Goal: Task Accomplishment & Management: Manage account settings

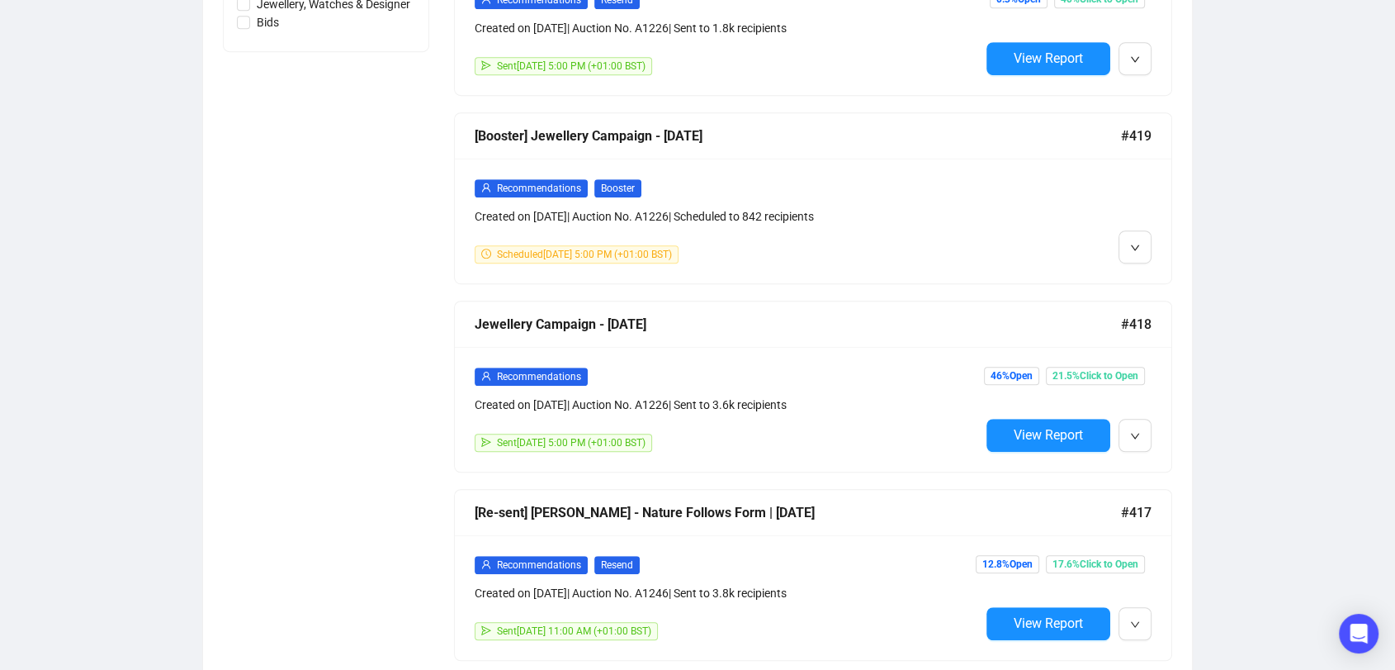
scroll to position [1015, 0]
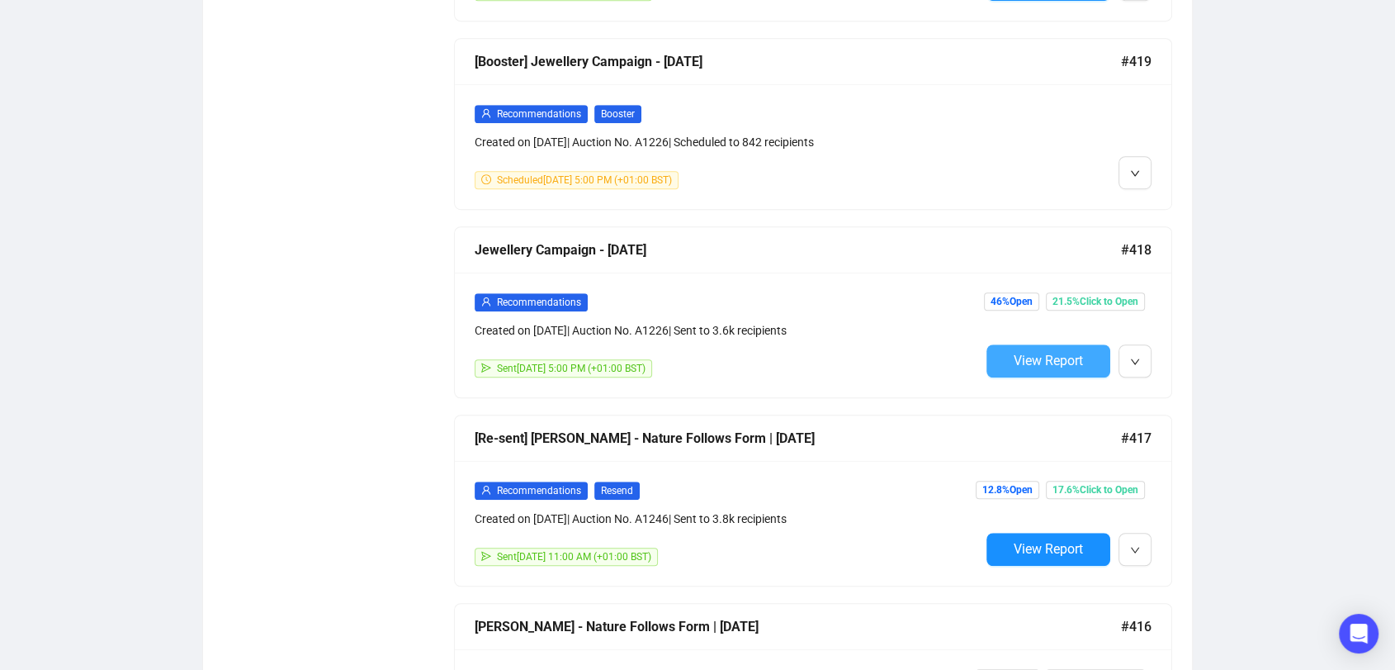
click at [1017, 358] on span "View Report" at bounding box center [1048, 361] width 69 height 16
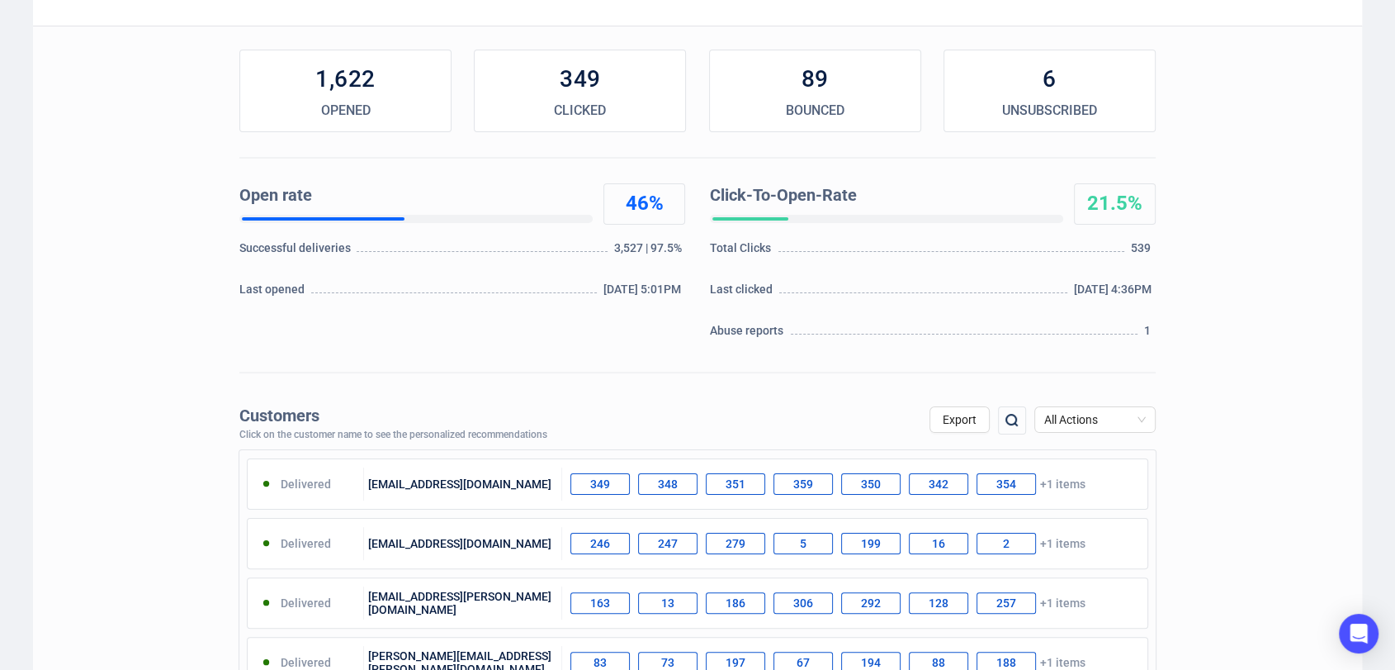
scroll to position [220, 0]
click at [1090, 429] on span "All Actions" at bounding box center [1095, 418] width 102 height 25
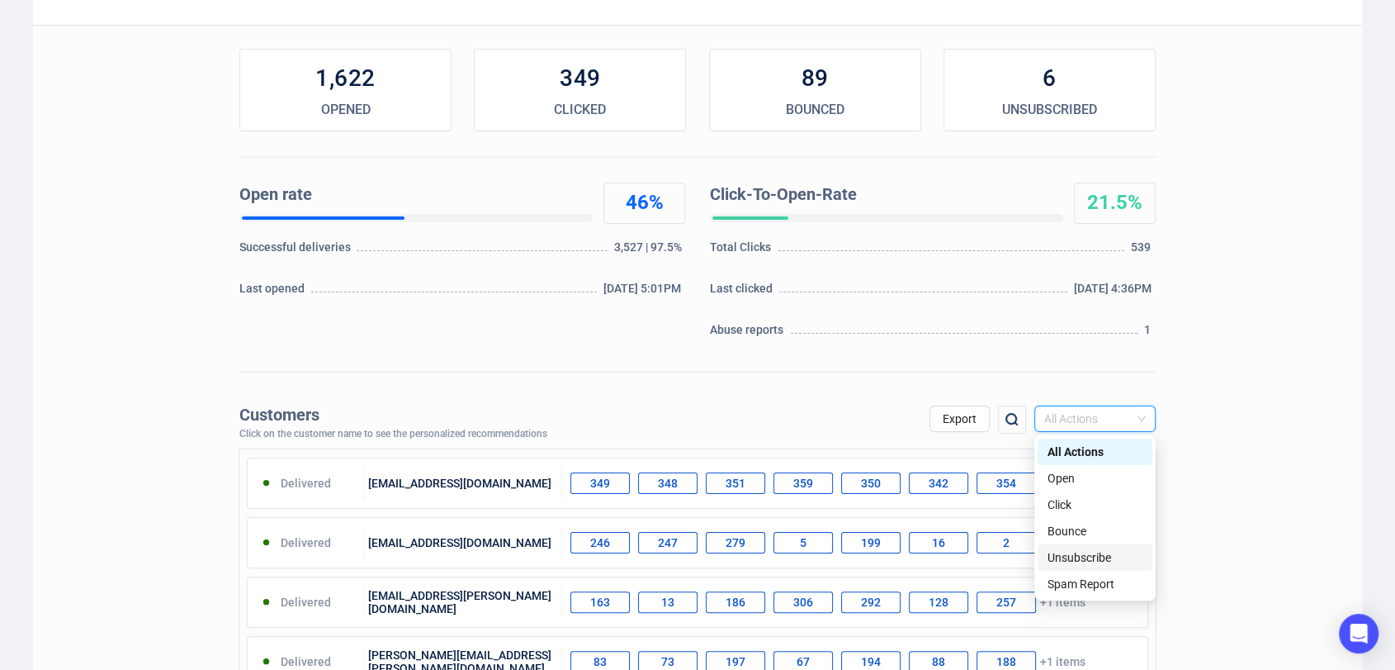
drag, startPoint x: 1093, startPoint y: 544, endPoint x: 1073, endPoint y: 553, distance: 21.8
click at [1073, 553] on div "Unsubscribe" at bounding box center [1095, 557] width 95 height 18
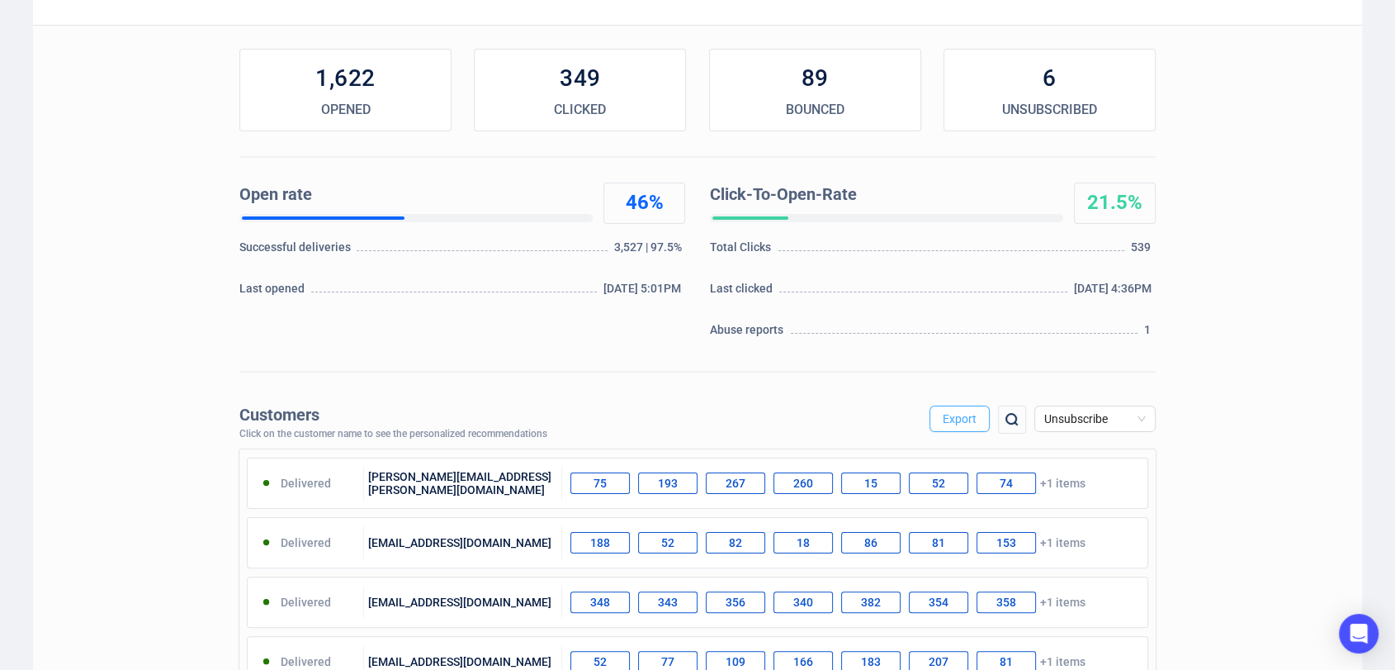
click at [959, 418] on span "Export" at bounding box center [960, 418] width 34 height 13
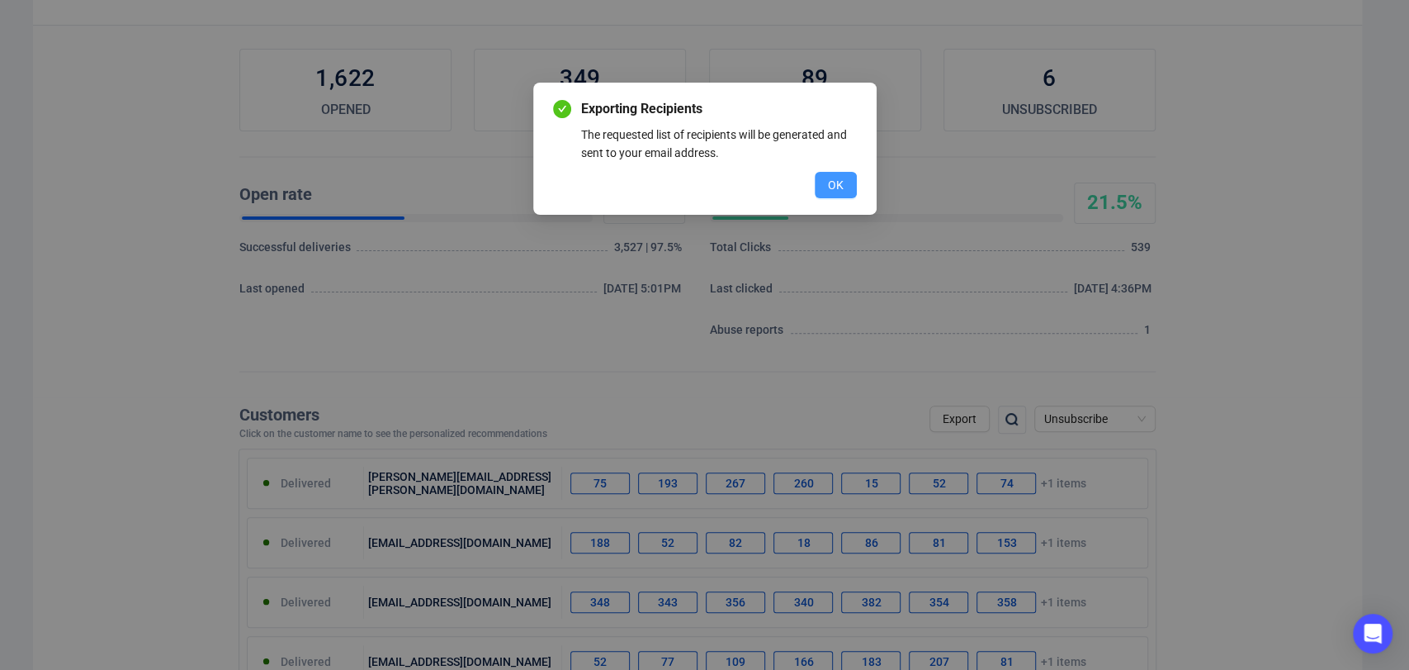
click at [829, 196] on button "OK" at bounding box center [836, 185] width 42 height 26
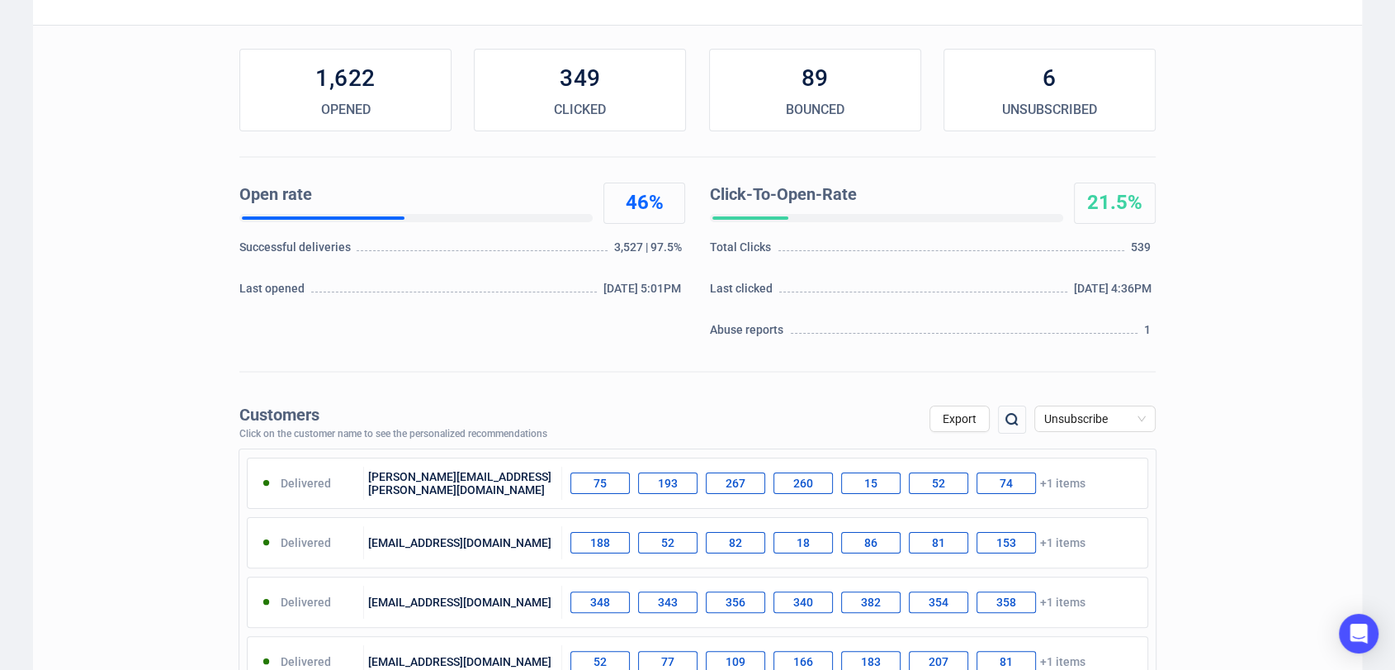
scroll to position [0, 0]
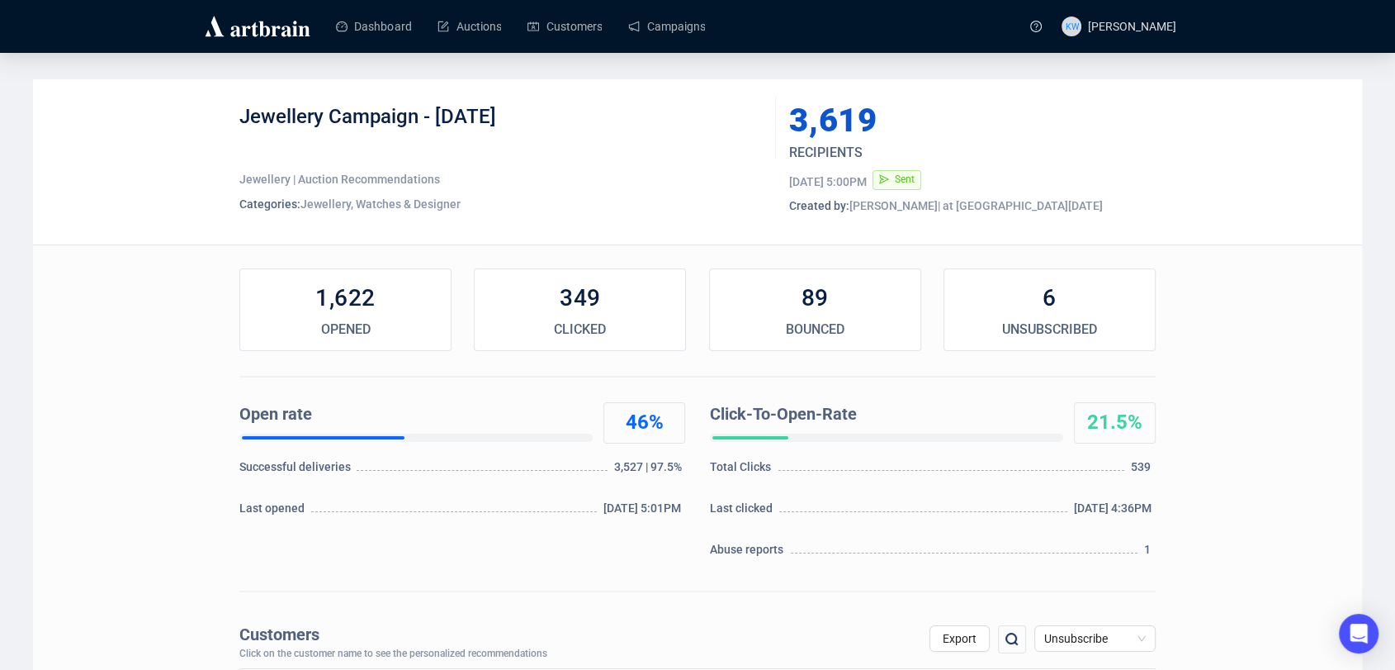
drag, startPoint x: 585, startPoint y: 121, endPoint x: 221, endPoint y: 121, distance: 364.1
click at [221, 121] on div "Jewellery Campaign - [DATE] Jewellery | Auction Recommendations Categories: Jew…" at bounding box center [697, 161] width 1329 height 165
copy div "Jewellery Campaign - [DATE]"
click at [528, 21] on link "Customers" at bounding box center [565, 26] width 74 height 43
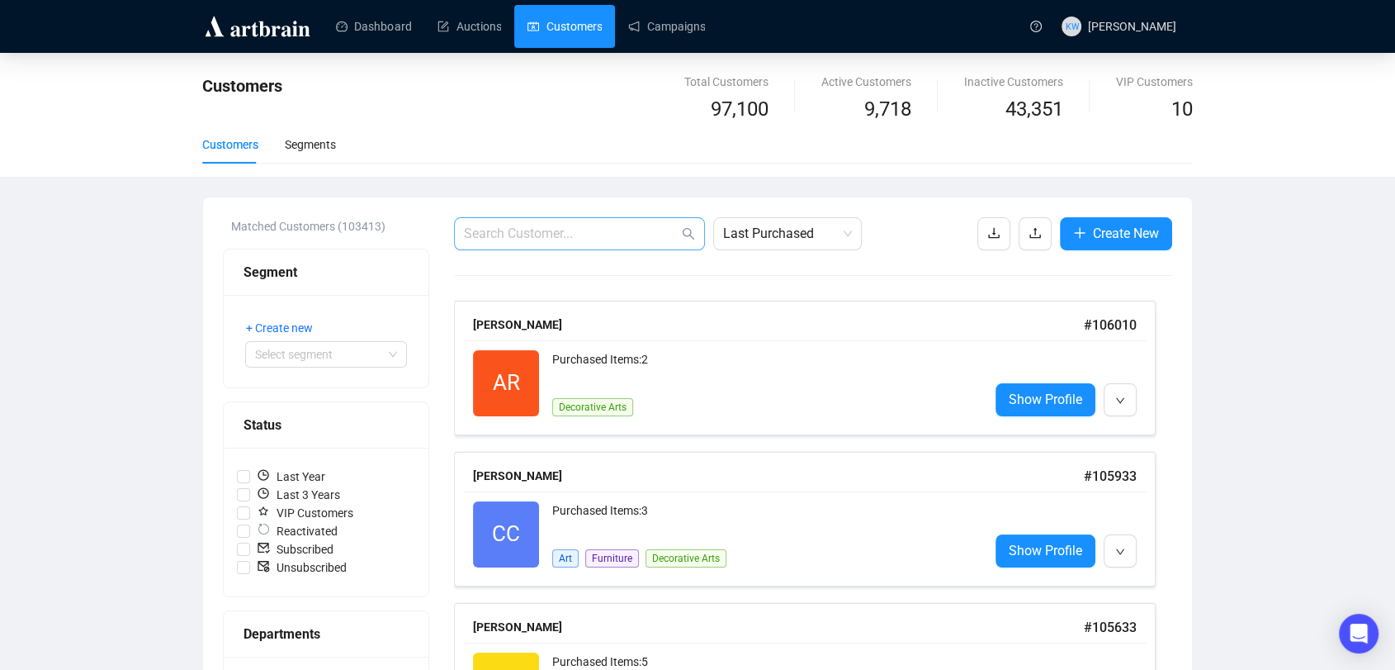
click at [575, 220] on span at bounding box center [579, 233] width 251 height 33
paste input "[EMAIL_ADDRESS][DOMAIN_NAME]"
type input "[EMAIL_ADDRESS][DOMAIN_NAME]"
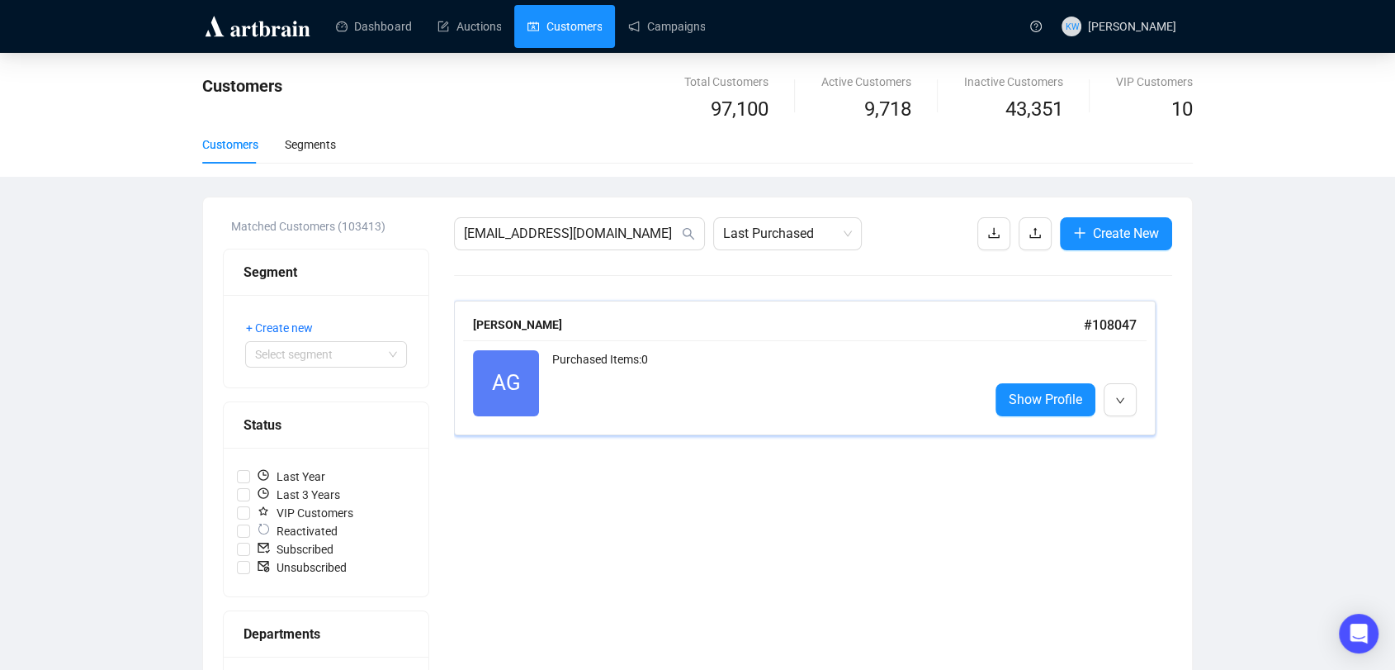
click at [658, 334] on div "[PERSON_NAME] # 108047" at bounding box center [805, 325] width 664 height 21
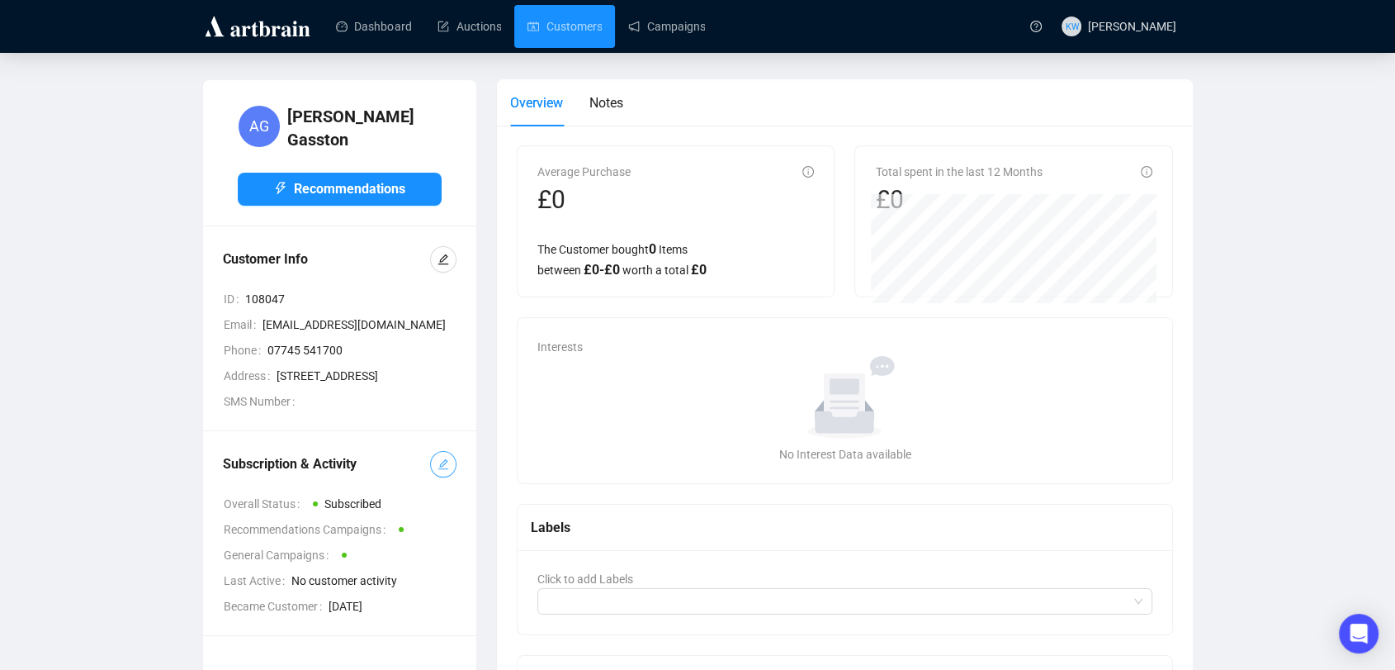
click at [443, 473] on span "button" at bounding box center [444, 464] width 12 height 18
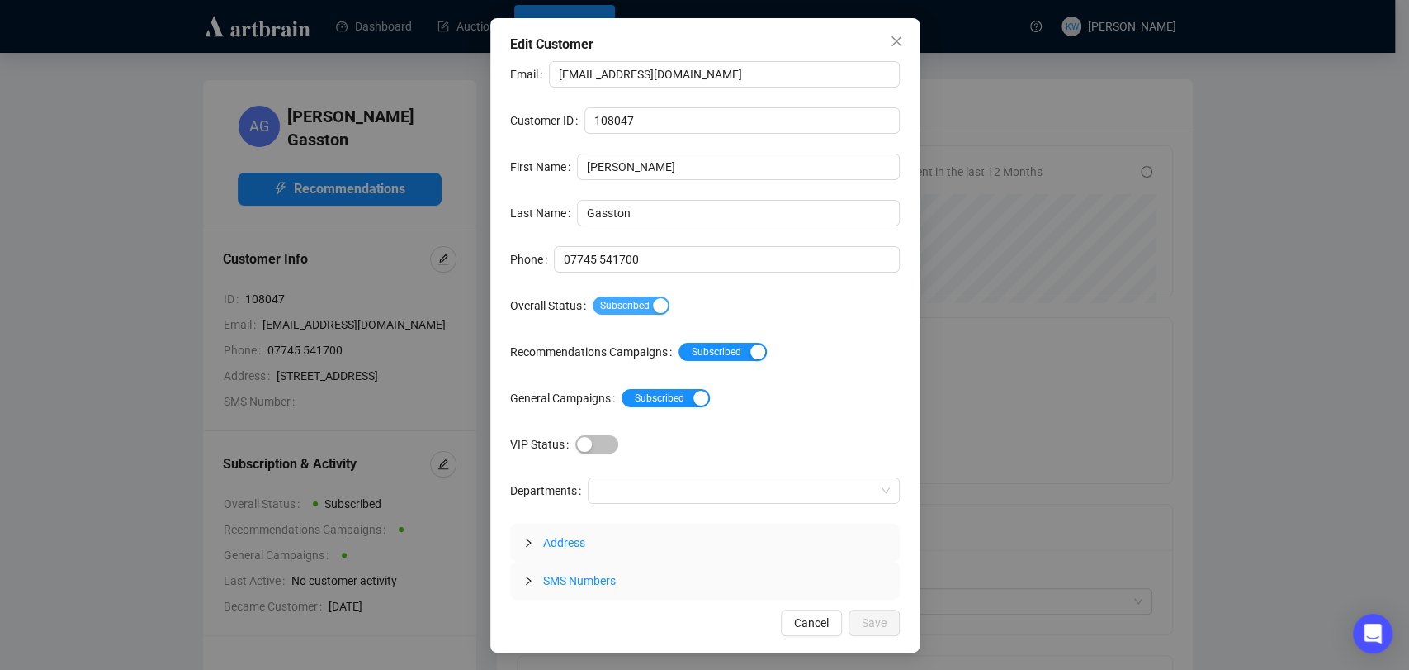
click at [621, 305] on span "Subscribed" at bounding box center [631, 305] width 77 height 18
click at [885, 613] on span "Save" at bounding box center [874, 622] width 25 height 18
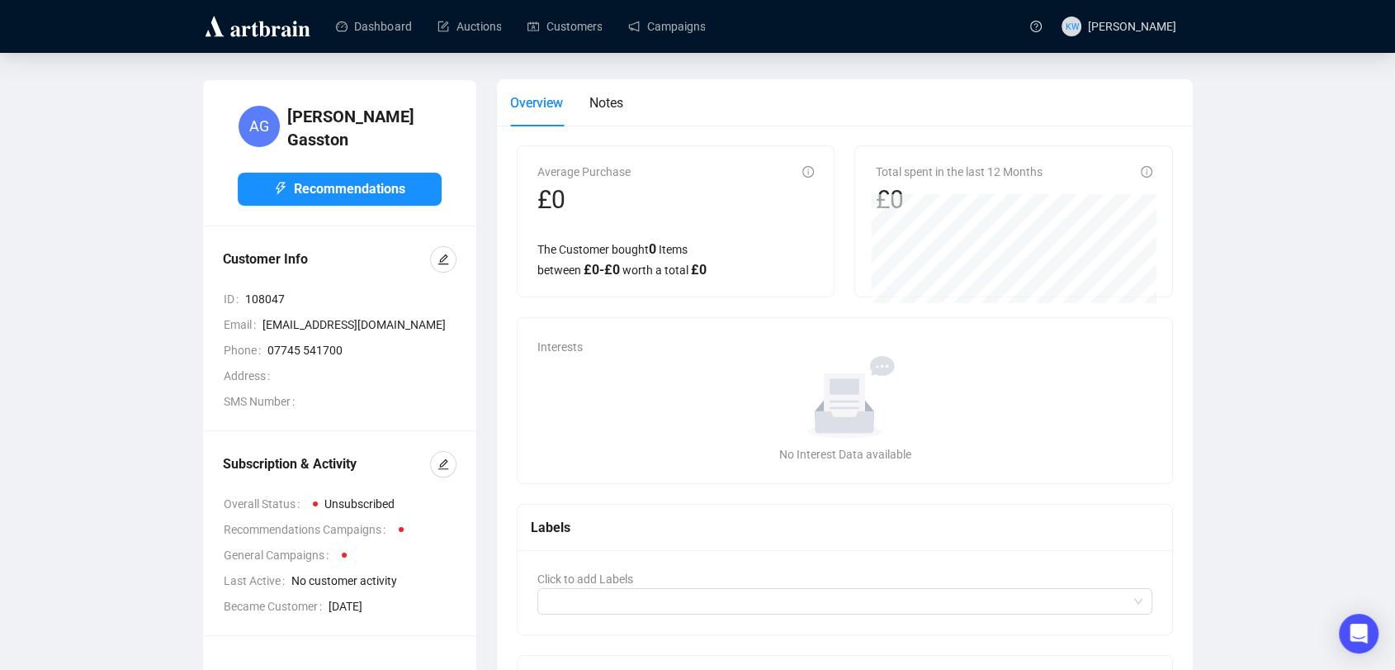
click at [585, 54] on main "AG [PERSON_NAME] Recommendations Customer Info ID 108047 Email [EMAIL_ADDRESS][…" at bounding box center [697, 448] width 1395 height 791
click at [577, 37] on link "Customers" at bounding box center [565, 26] width 74 height 43
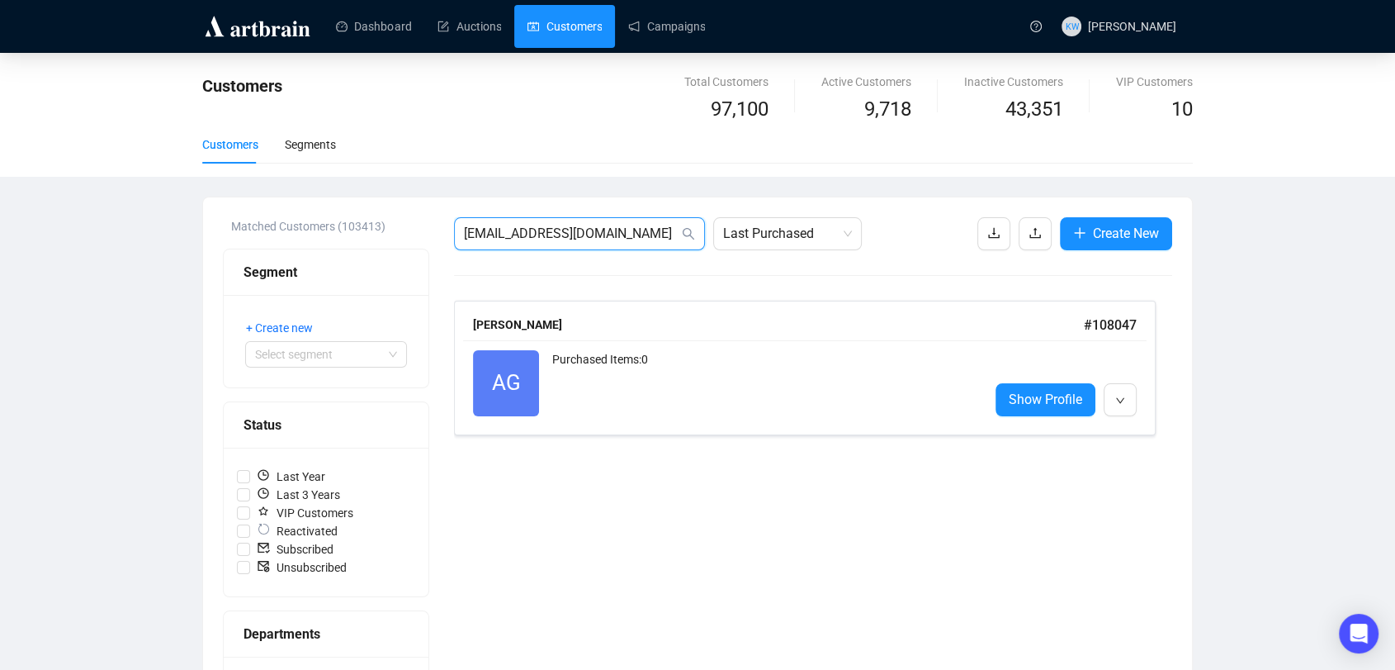
drag, startPoint x: 641, startPoint y: 234, endPoint x: 330, endPoint y: 215, distance: 311.8
paste input "mw1602@hot"
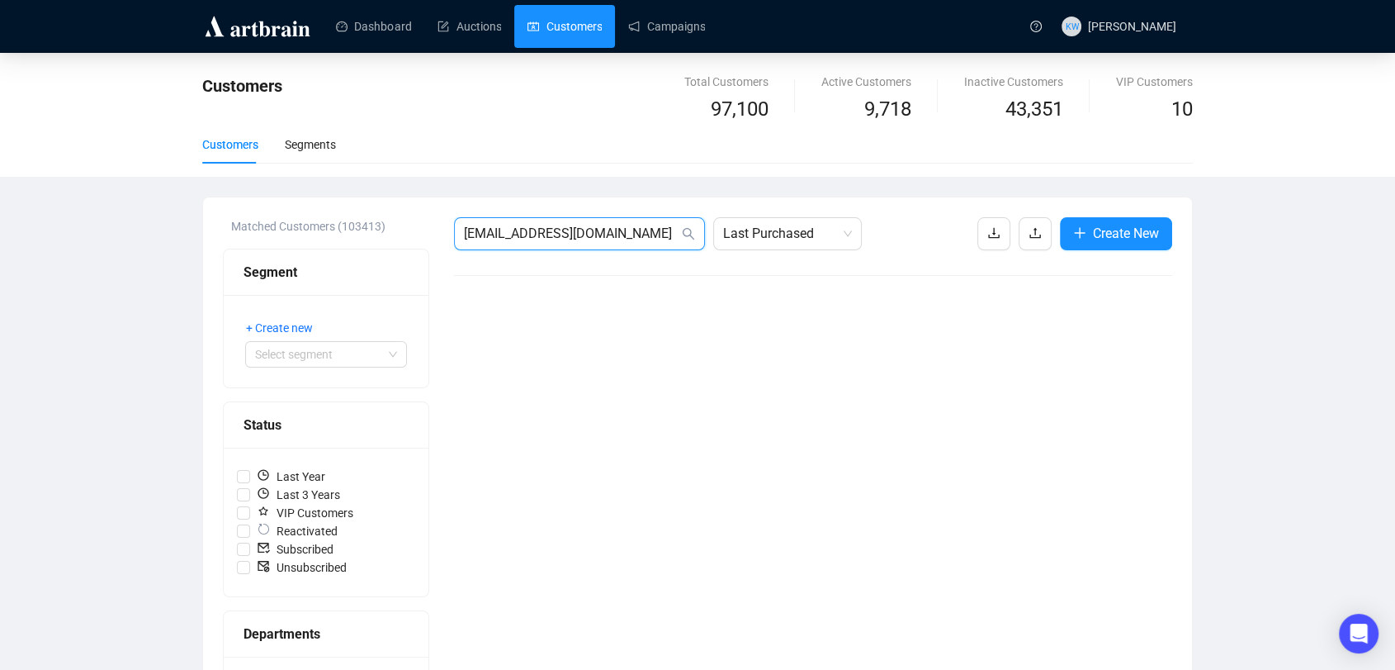
drag, startPoint x: 650, startPoint y: 235, endPoint x: 253, endPoint y: 227, distance: 397.2
paste input "[EMAIL_ADDRESS]"
type input "[EMAIL_ADDRESS][DOMAIN_NAME]"
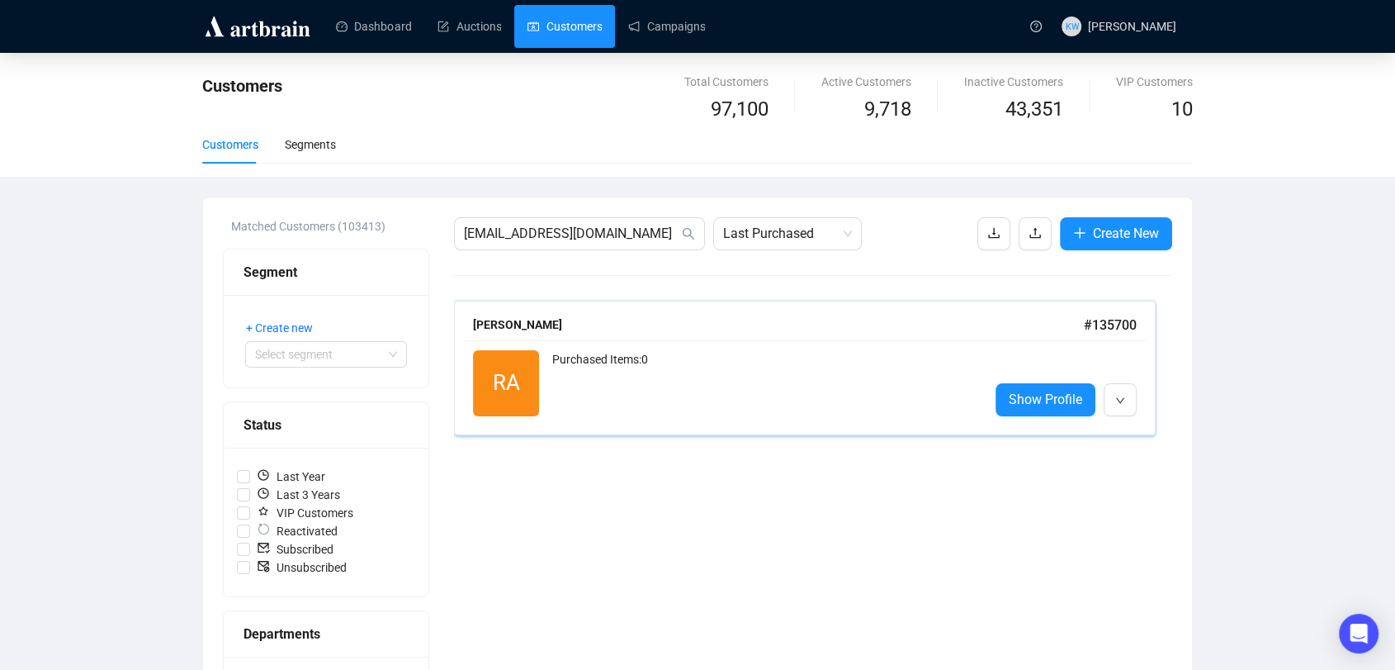
click at [703, 344] on div "RA Reactivated Purchased Items: 0 Show Profile" at bounding box center [805, 383] width 684 height 86
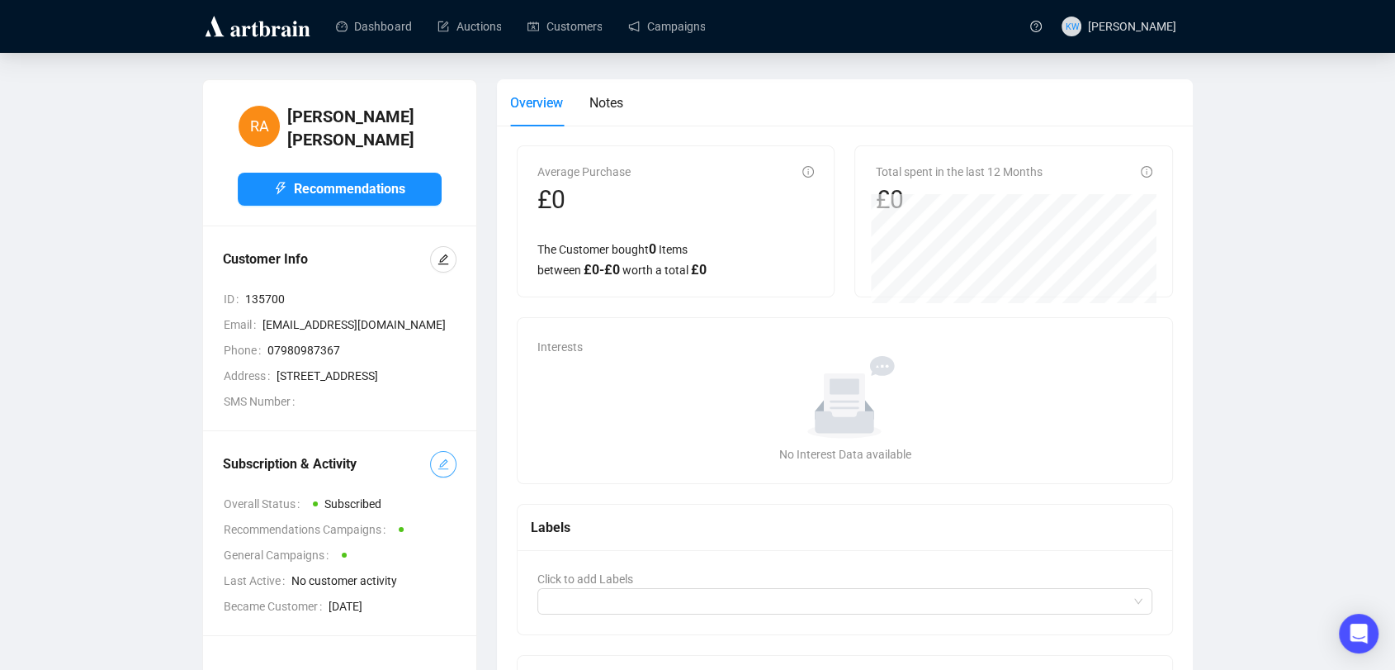
click at [447, 473] on span "button" at bounding box center [444, 464] width 12 height 18
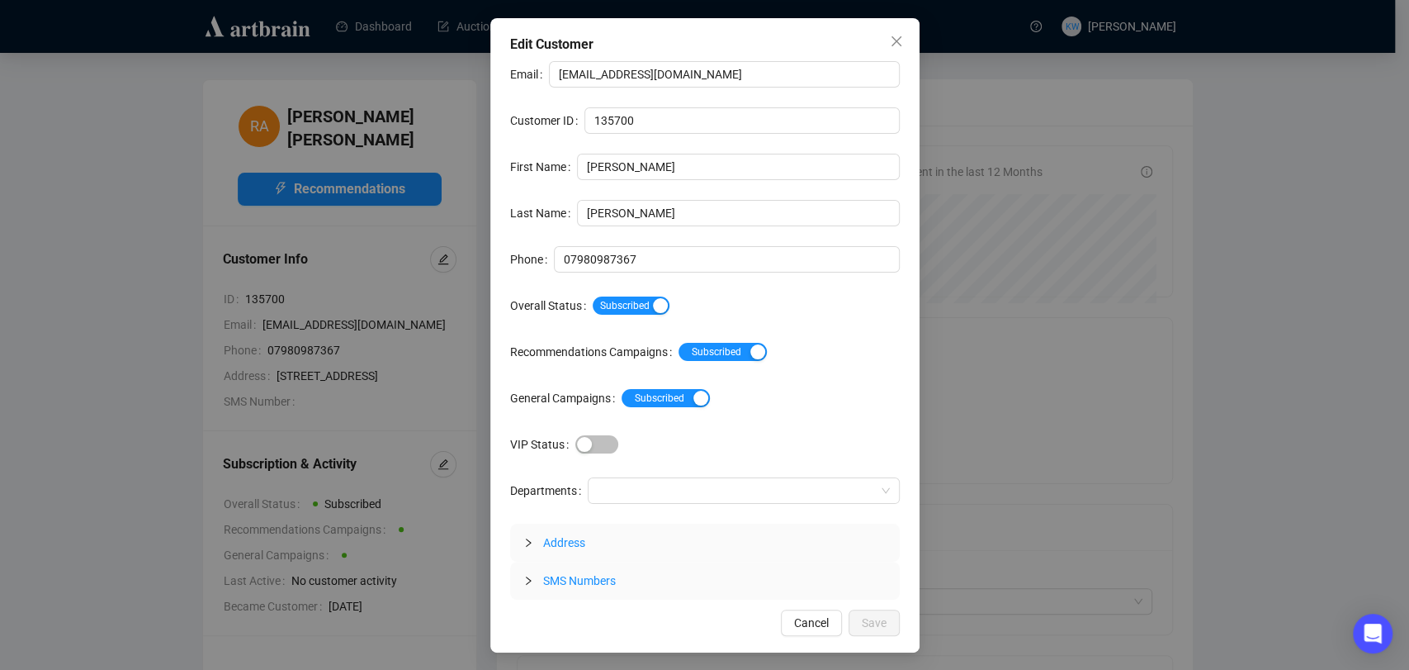
click at [632, 315] on div "Subscribed" at bounding box center [746, 305] width 307 height 26
click at [641, 315] on div "Subscribed" at bounding box center [746, 305] width 307 height 26
click at [638, 306] on span "Subscribed" at bounding box center [631, 305] width 77 height 18
click at [872, 627] on span "Save" at bounding box center [874, 622] width 25 height 18
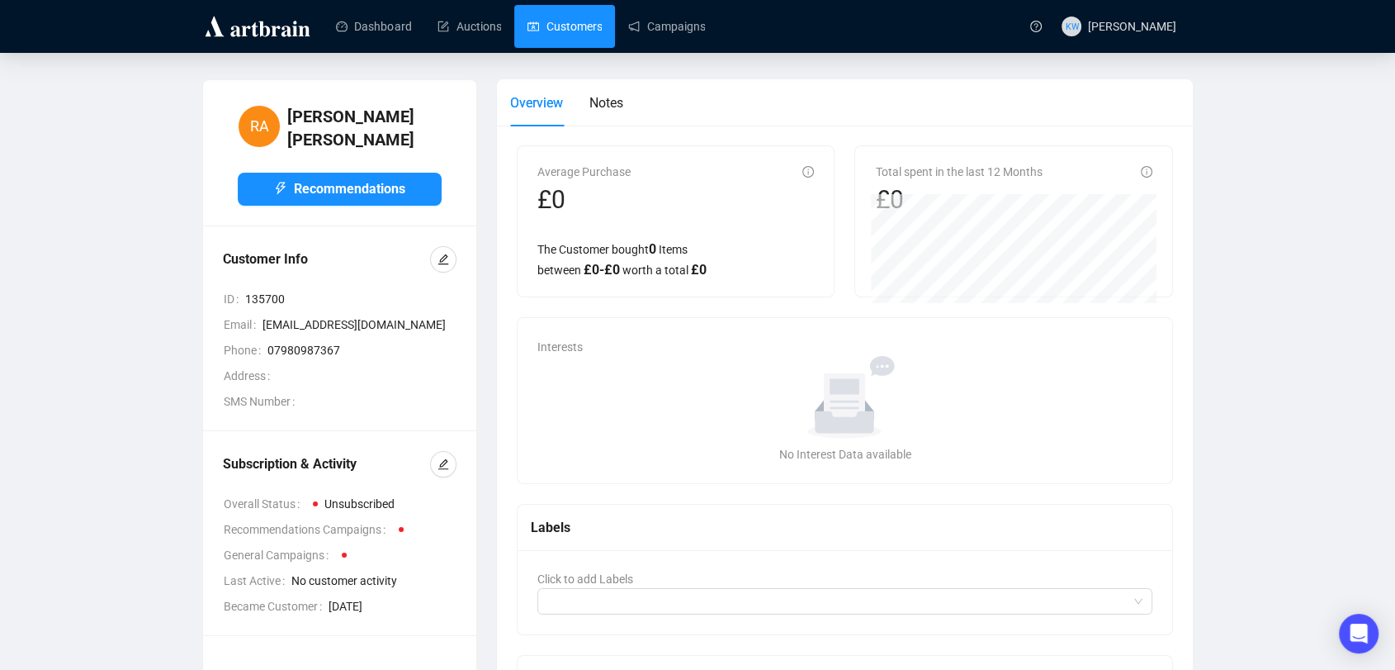
click at [561, 30] on link "Customers" at bounding box center [565, 26] width 74 height 43
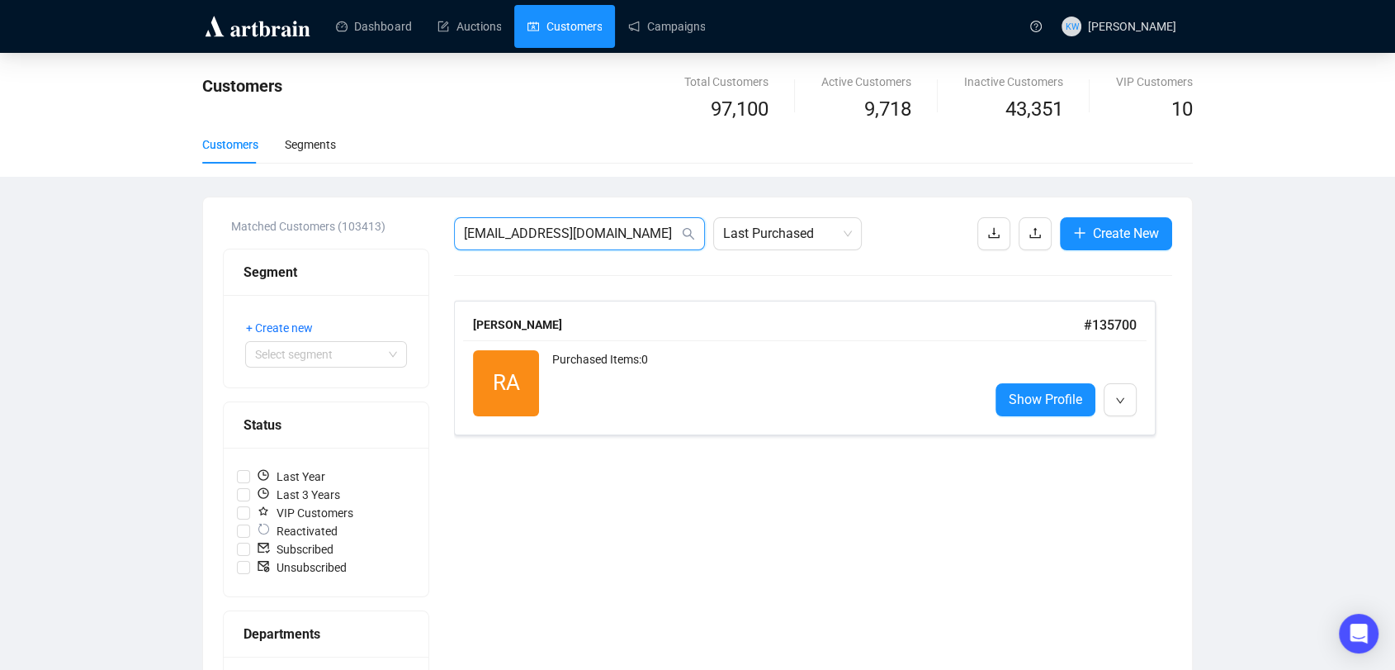
drag, startPoint x: 632, startPoint y: 230, endPoint x: 310, endPoint y: 192, distance: 323.3
click at [310, 192] on div "Customers Total Customers 97,100 Active Customers 9,718 Inactive Customers 43,3…" at bounding box center [697, 612] width 1395 height 1118
paste input "[EMAIL_ADDRESS]"
type input "[EMAIL_ADDRESS][DOMAIN_NAME]"
click at [610, 363] on div "Purchased Items: 0" at bounding box center [764, 383] width 424 height 66
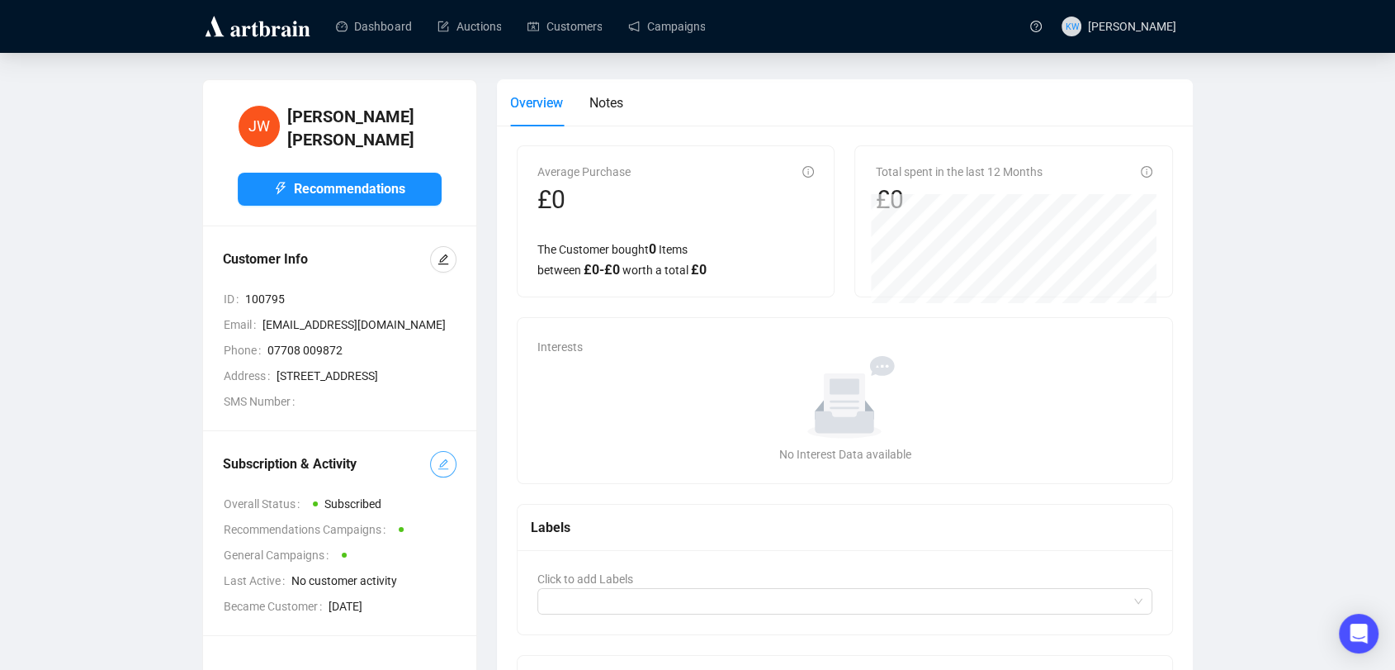
click at [436, 477] on button "button" at bounding box center [443, 464] width 26 height 26
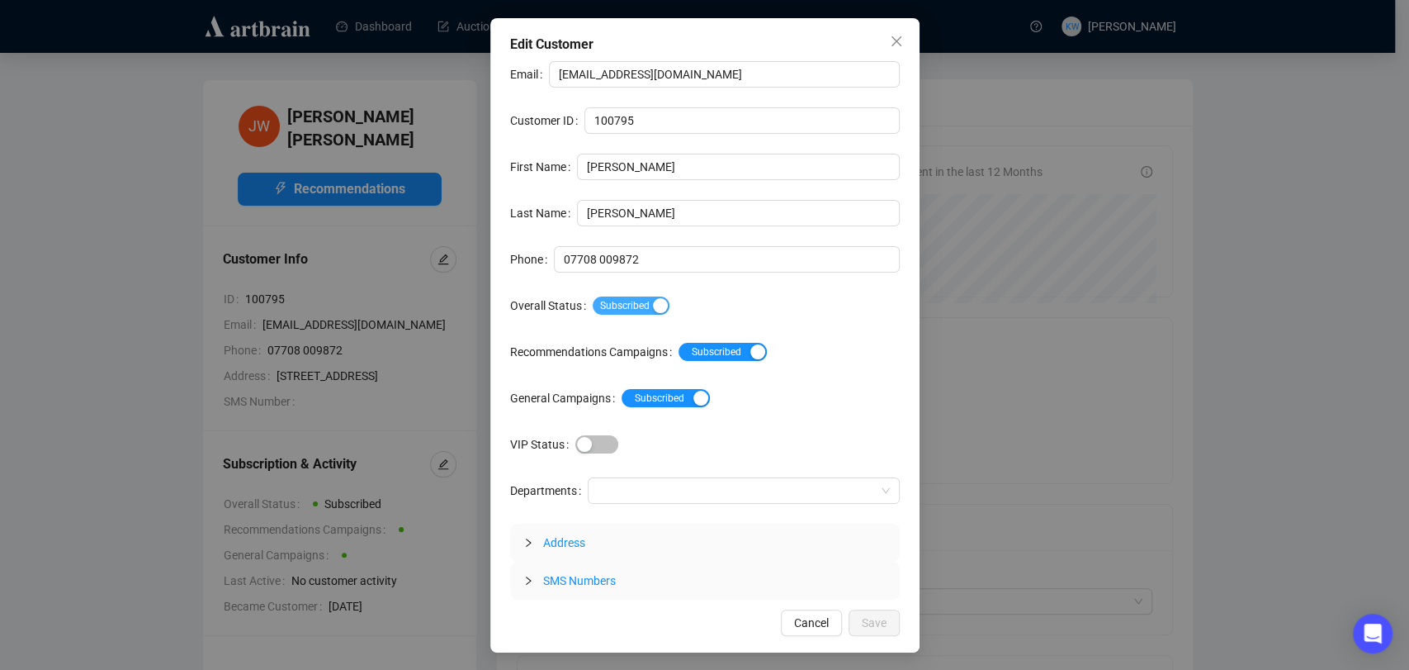
click at [614, 301] on span "Subscribed" at bounding box center [631, 305] width 77 height 18
click at [891, 622] on button "Save" at bounding box center [874, 622] width 51 height 26
